Goal: Find specific page/section: Find specific page/section

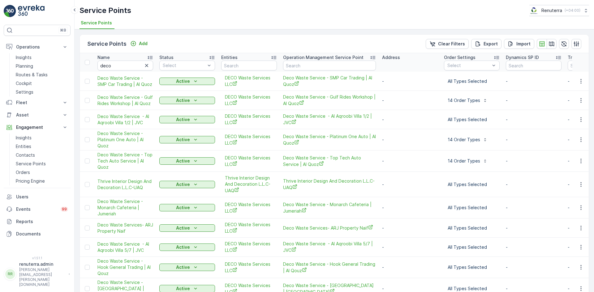
click at [122, 58] on div "Name" at bounding box center [125, 57] width 56 height 6
click at [118, 65] on input "deco" at bounding box center [125, 66] width 56 height 10
type input "d"
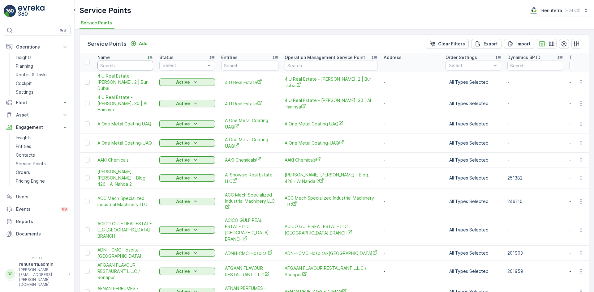
drag, startPoint x: 101, startPoint y: 68, endPoint x: 105, endPoint y: 67, distance: 4.0
click at [102, 67] on input "text" at bounding box center [125, 66] width 56 height 10
